Goal: Task Accomplishment & Management: Complete application form

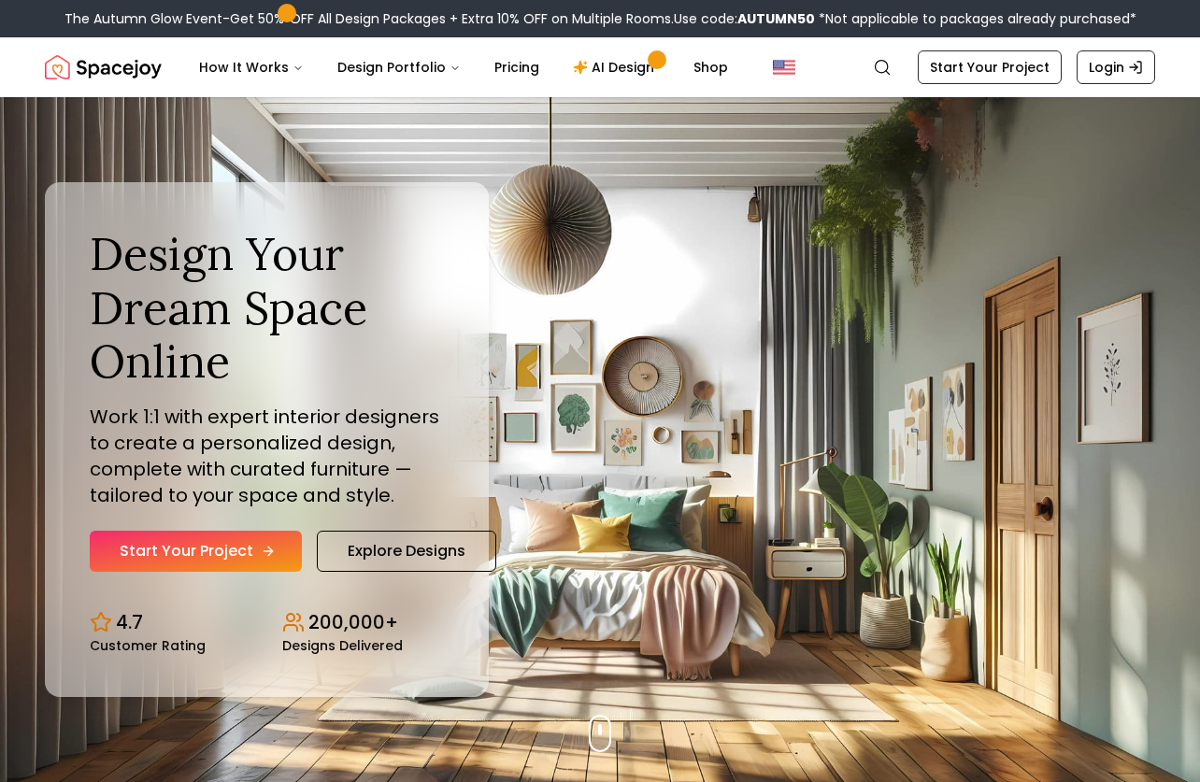
click at [238, 563] on link "Start Your Project" at bounding box center [196, 551] width 212 height 41
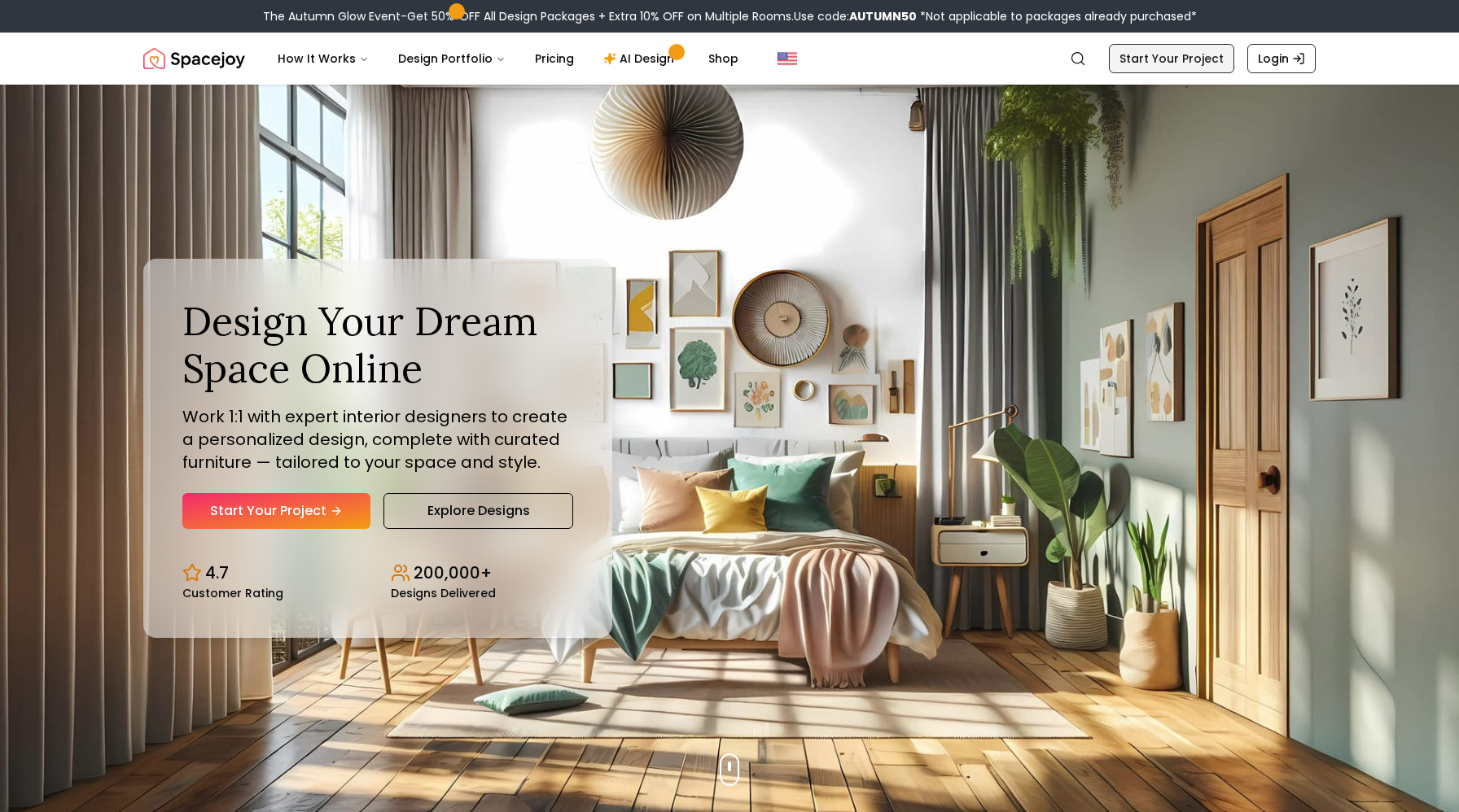
click at [1045, 64] on link "Start Your Project" at bounding box center [1171, 58] width 126 height 30
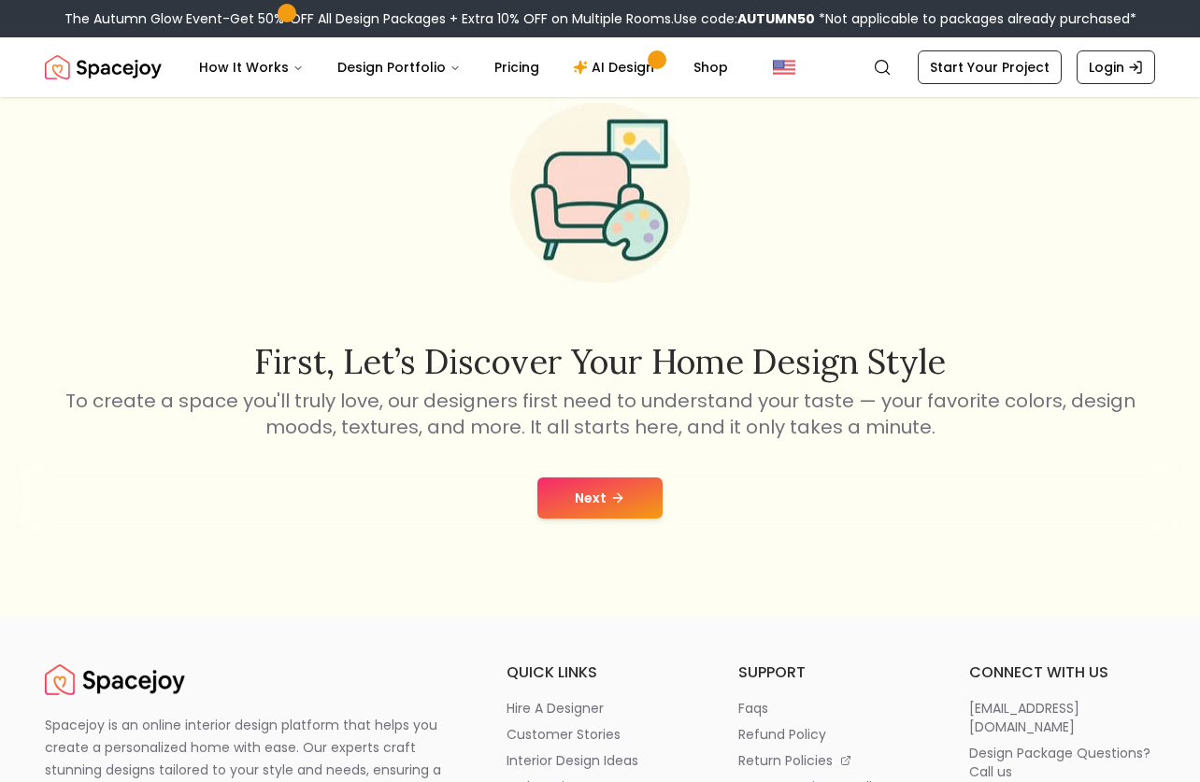
scroll to position [130, 0]
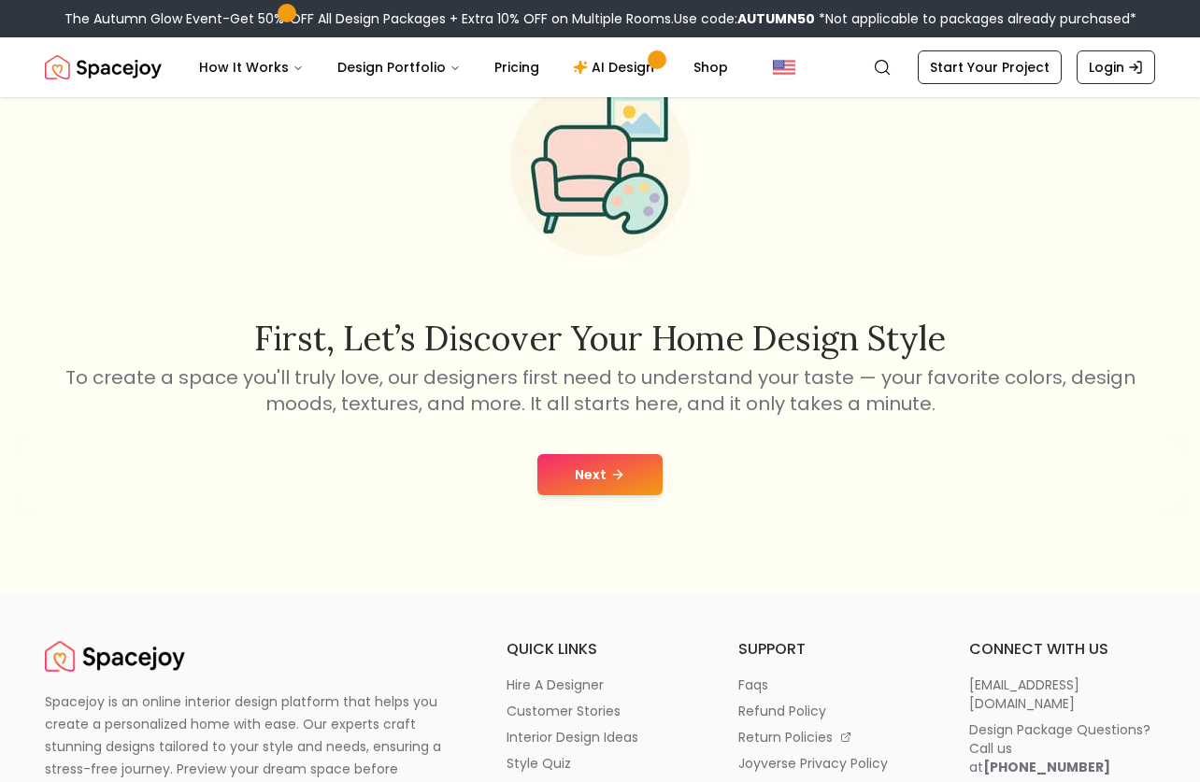
click at [601, 479] on button "Next" at bounding box center [599, 474] width 125 height 41
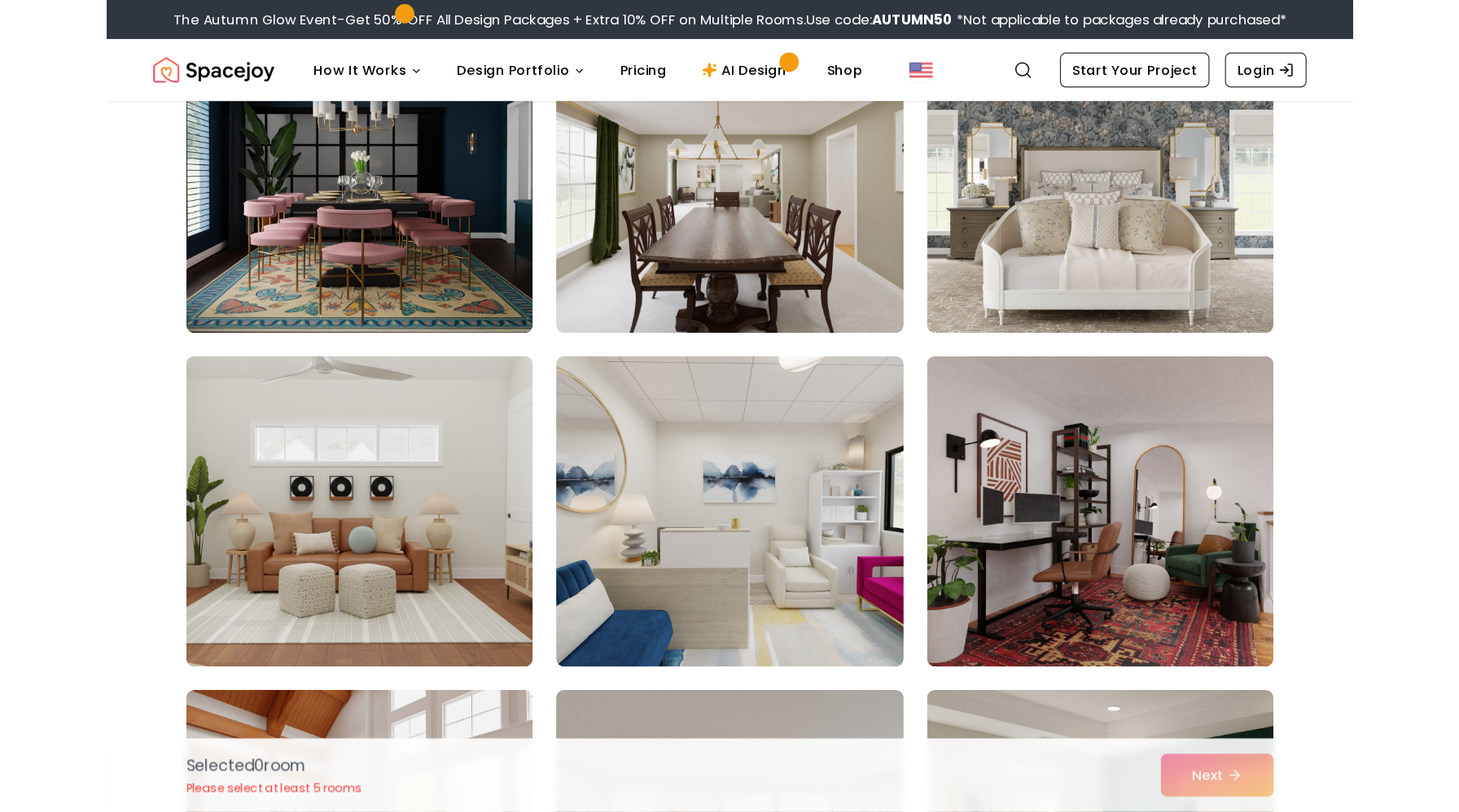
scroll to position [774, 0]
